Goal: Task Accomplishment & Management: Use online tool/utility

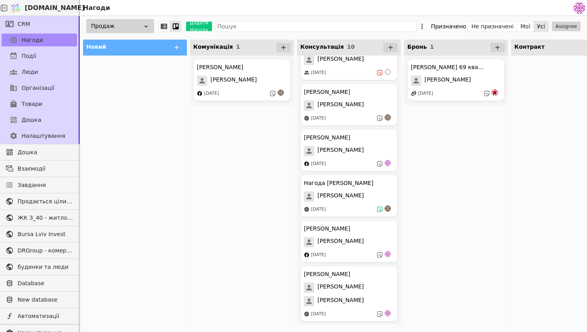
scroll to position [0, 25]
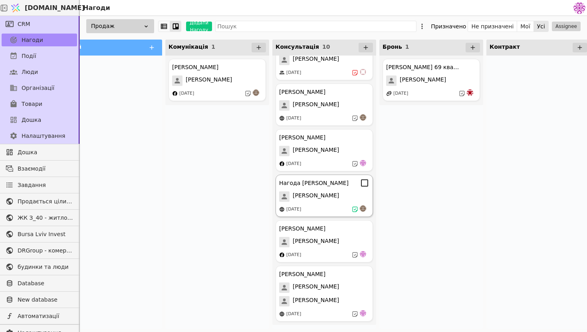
click at [304, 199] on span "[PERSON_NAME]" at bounding box center [316, 196] width 46 height 10
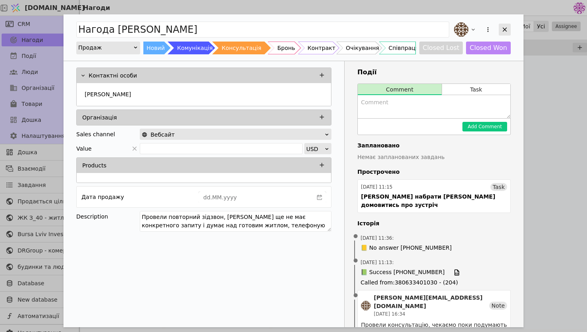
click at [503, 30] on icon "Add Opportunity" at bounding box center [504, 29] width 7 height 7
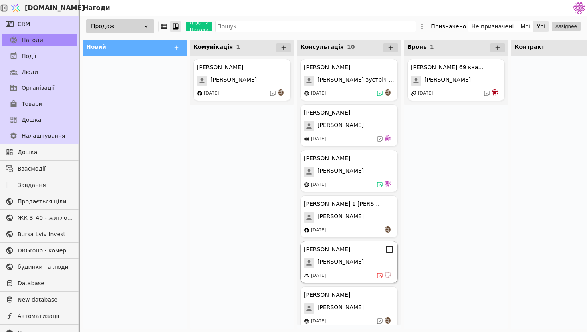
click at [323, 255] on div "[PERSON_NAME] курдонери [PERSON_NAME] [DATE]" at bounding box center [349, 262] width 98 height 42
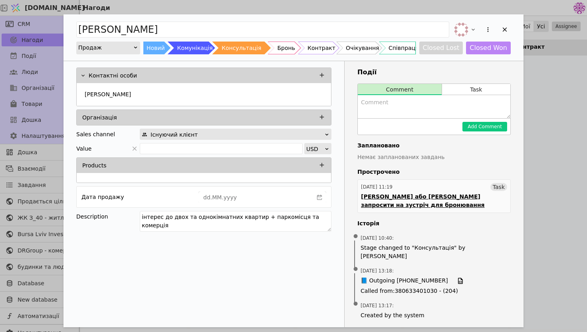
click at [414, 201] on div "[PERSON_NAME] або [PERSON_NAME] запросити на зустріч для бронювання" at bounding box center [434, 201] width 146 height 17
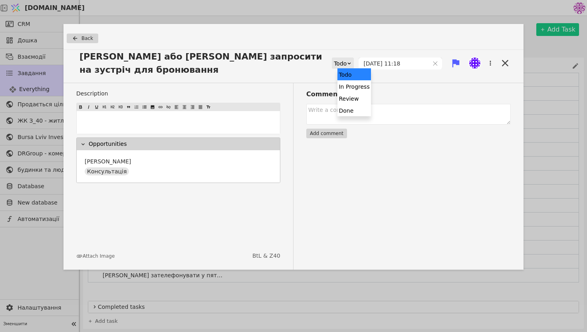
click at [347, 63] on div "Todo" at bounding box center [340, 63] width 13 height 11
click at [386, 79] on div "Ярославу або [PERSON_NAME] запросити на зустріч для бронювання In Progress, 2 o…" at bounding box center [294, 66] width 460 height 33
click at [347, 65] on div "Todo" at bounding box center [340, 63] width 13 height 11
click at [352, 111] on div "Done" at bounding box center [354, 110] width 33 height 12
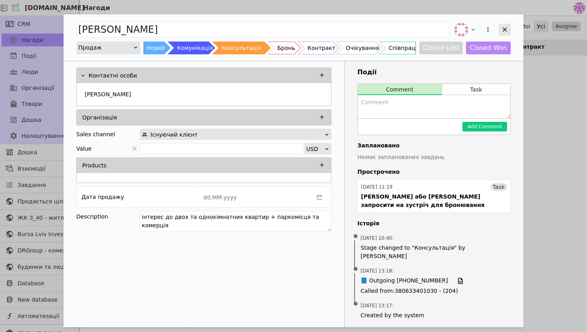
click at [502, 28] on icon "Add Opportunity" at bounding box center [504, 29] width 7 height 7
